Goal: Find specific page/section: Find specific page/section

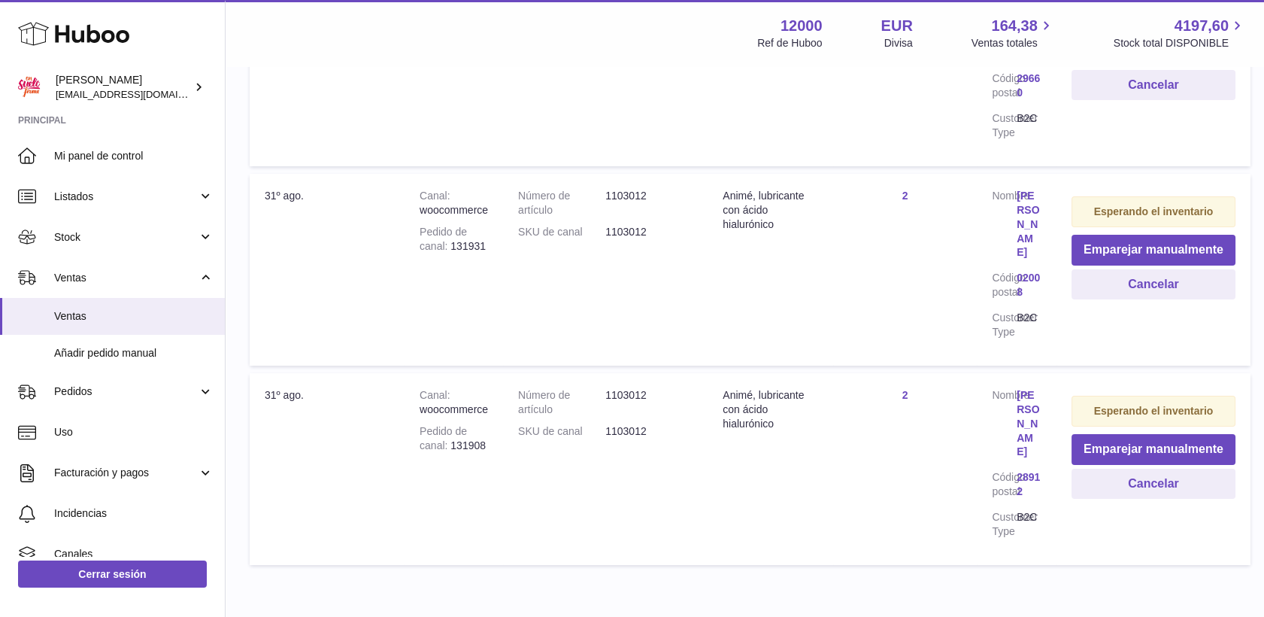
scroll to position [514, 0]
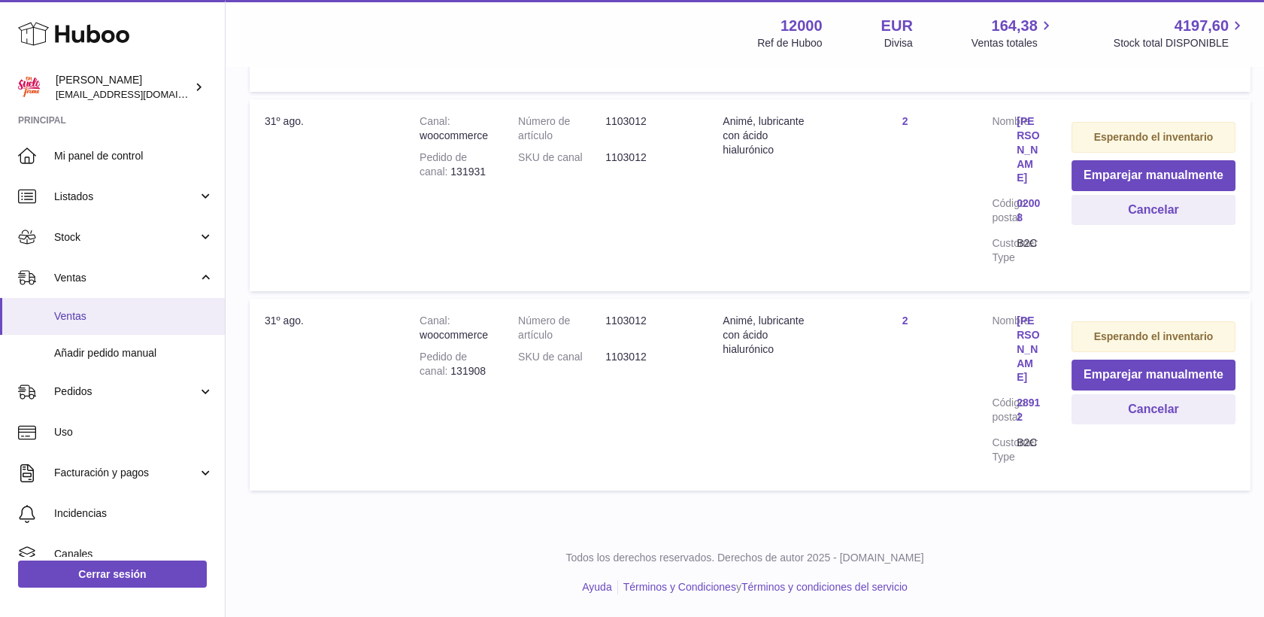
click at [74, 314] on span "Ventas" at bounding box center [133, 316] width 159 height 14
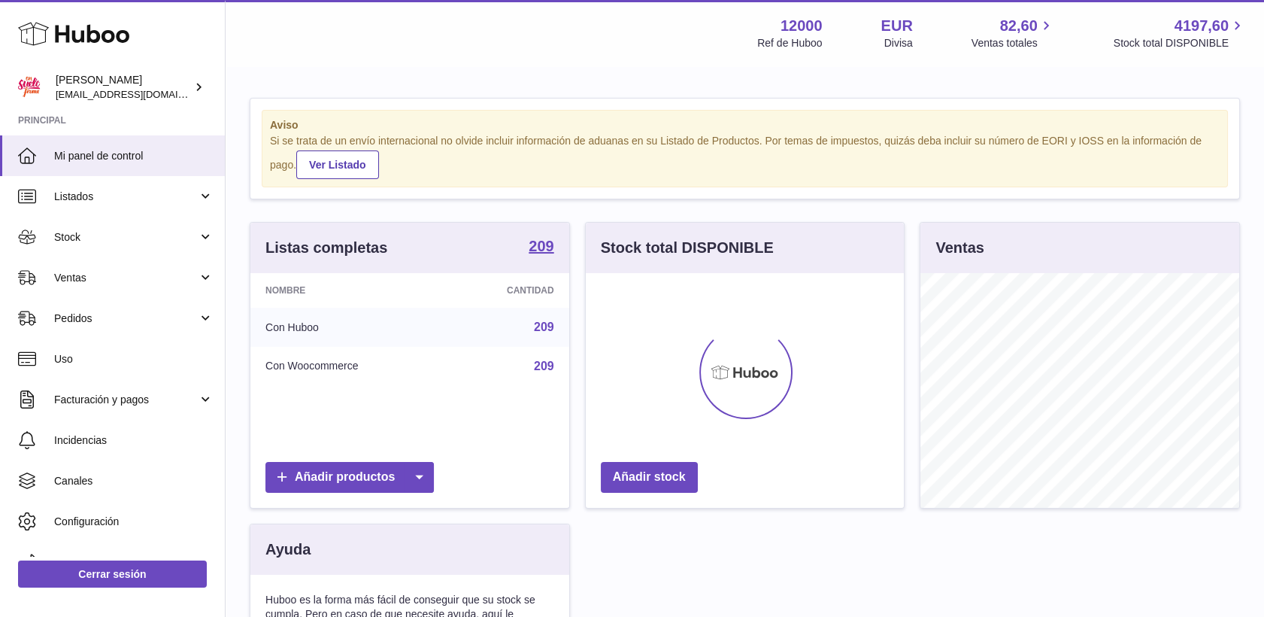
scroll to position [235, 319]
